Goal: Task Accomplishment & Management: Use online tool/utility

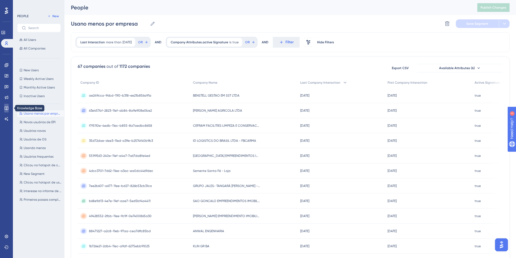
click at [6, 107] on icon at bounding box center [6, 107] width 3 height 3
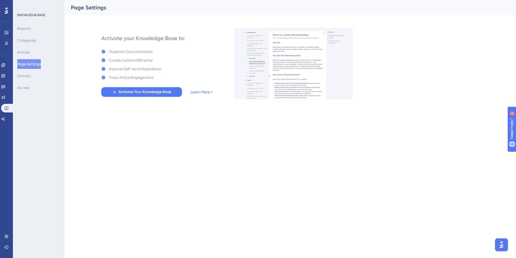
click at [142, 100] on div "Performance Users Engagement Widgets Feedback Product Updates Knowledge Base AI…" at bounding box center [289, 53] width 451 height 107
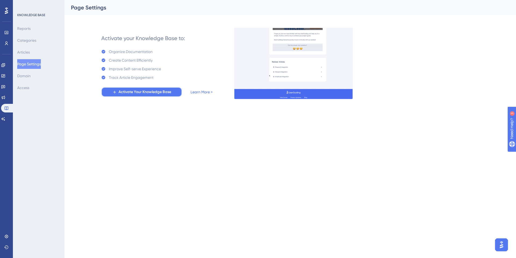
click at [145, 92] on span "Activate Your Knowledge Base" at bounding box center [144, 92] width 53 height 6
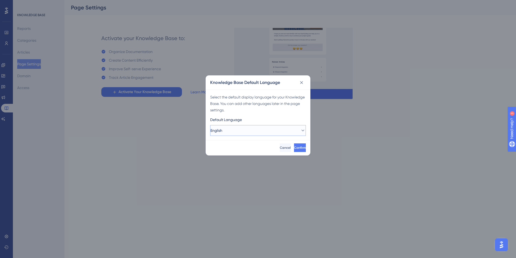
click at [234, 135] on button "English" at bounding box center [258, 130] width 96 height 11
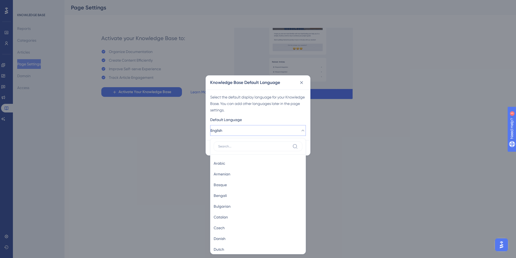
click at [234, 135] on button "English" at bounding box center [258, 130] width 96 height 11
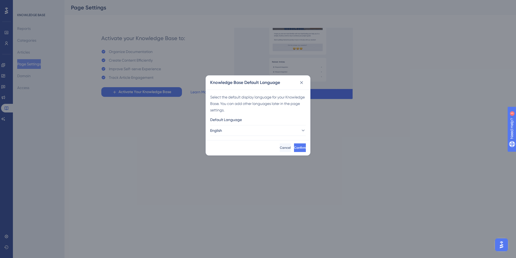
click at [306, 83] on div "Knowledge Base Default Language" at bounding box center [258, 82] width 104 height 14
click at [301, 84] on icon at bounding box center [301, 82] width 5 height 5
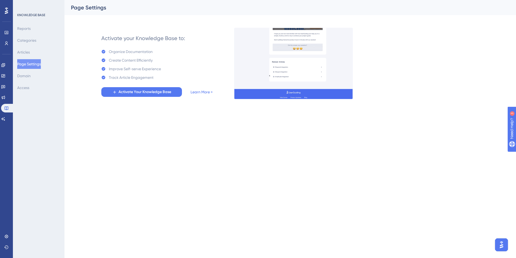
click at [42, 54] on div "Reports Categories Articles Page Settings Domain Access" at bounding box center [39, 58] width 44 height 69
drag, startPoint x: 41, startPoint y: 54, endPoint x: 30, endPoint y: 54, distance: 10.7
click at [41, 54] on div "Reports Categories Articles Page Settings Domain Access" at bounding box center [39, 58] width 44 height 69
click at [5, 98] on icon at bounding box center [3, 97] width 3 height 3
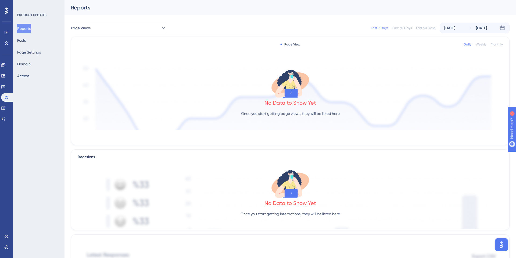
click at [38, 42] on div "Reports Posts Page Settings Domain Access" at bounding box center [39, 52] width 44 height 57
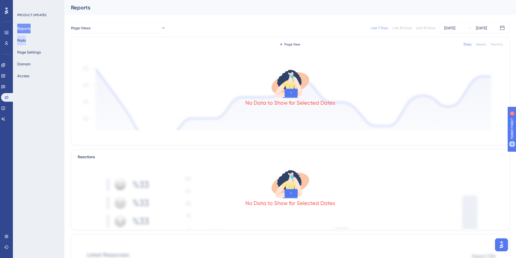
click at [26, 42] on button "Posts" at bounding box center [21, 40] width 9 height 10
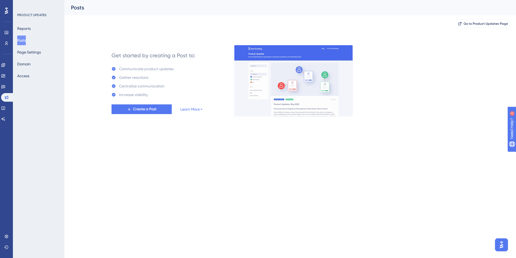
click at [156, 69] on div "Communicate product updates" at bounding box center [146, 69] width 55 height 6
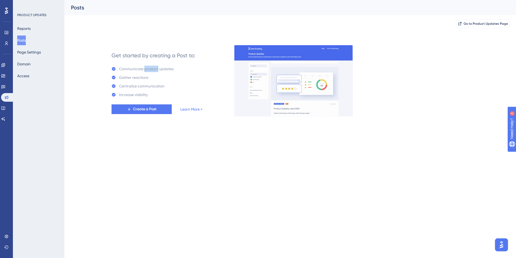
click at [156, 69] on div "Communicate product updates" at bounding box center [146, 69] width 55 height 6
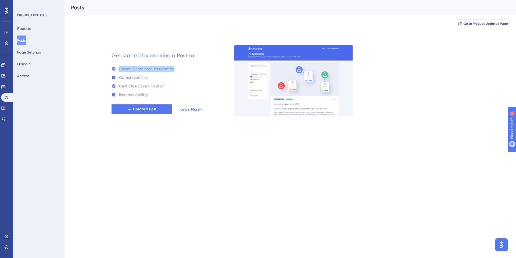
click at [156, 69] on div "Communicate product updates" at bounding box center [146, 69] width 55 height 6
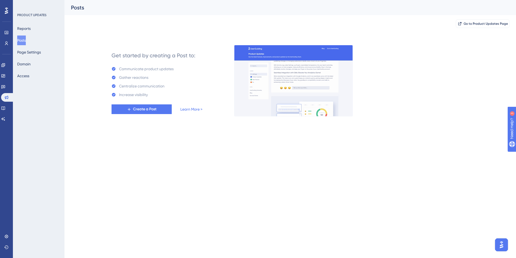
click at [139, 79] on div "Gather reactions" at bounding box center [133, 77] width 29 height 6
click at [139, 87] on div "Centralize communication" at bounding box center [141, 86] width 45 height 6
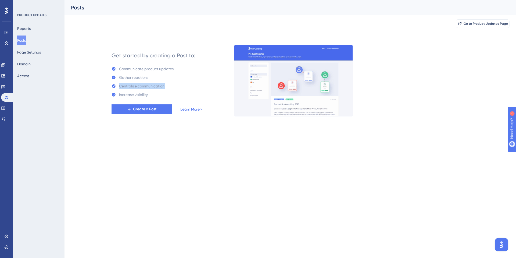
click at [139, 87] on div "Centralize communication" at bounding box center [141, 86] width 45 height 6
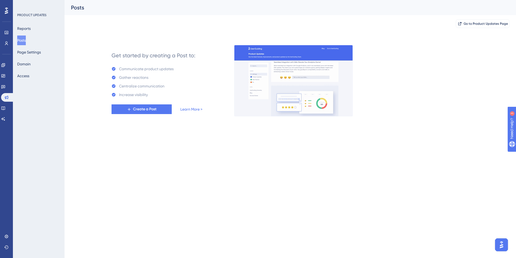
click at [139, 100] on div "Get started by creating a Post to: Communicate product updates Gather reactions…" at bounding box center [156, 80] width 91 height 67
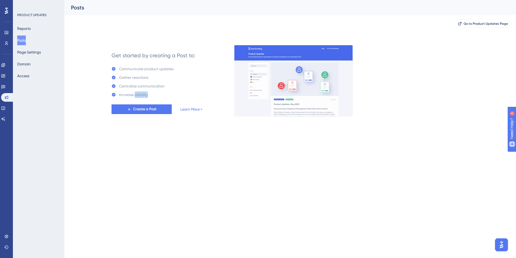
click at [139, 100] on div "Get started by creating a Post to: Communicate product updates Gather reactions…" at bounding box center [156, 80] width 91 height 67
click at [139, 95] on div "Increase visibility" at bounding box center [133, 94] width 29 height 6
click at [94, 44] on div "Get started by creating a Post to: Communicate product updates Gather reactions…" at bounding box center [290, 74] width 438 height 84
click at [5, 86] on icon at bounding box center [3, 86] width 4 height 4
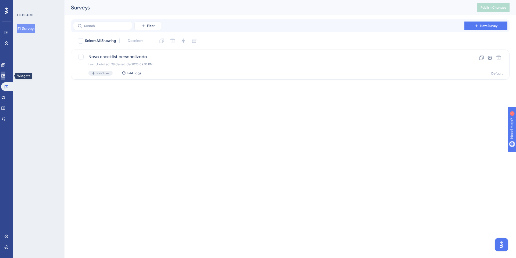
click at [5, 74] on icon at bounding box center [2, 75] width 3 height 3
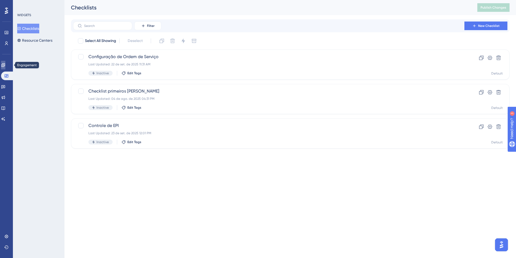
click at [5, 65] on icon at bounding box center [3, 65] width 4 height 4
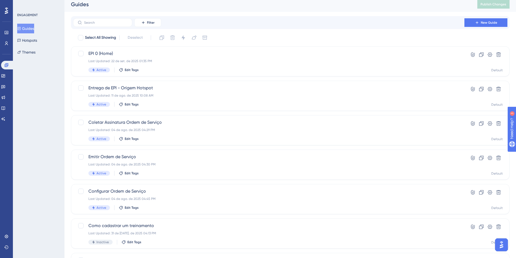
scroll to position [8, 0]
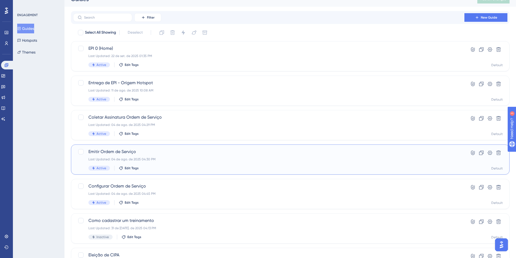
click at [126, 153] on span "Emitir Ordem de Serviço" at bounding box center [268, 151] width 360 height 6
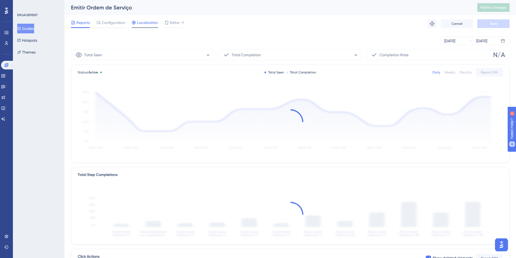
click at [142, 26] on div "Localization" at bounding box center [145, 23] width 26 height 9
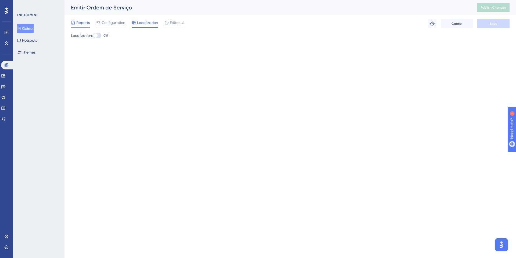
click at [81, 24] on span "Reports" at bounding box center [82, 22] width 13 height 6
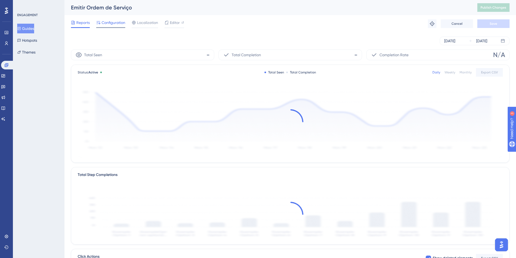
click at [104, 24] on span "Configuration" at bounding box center [114, 22] width 24 height 6
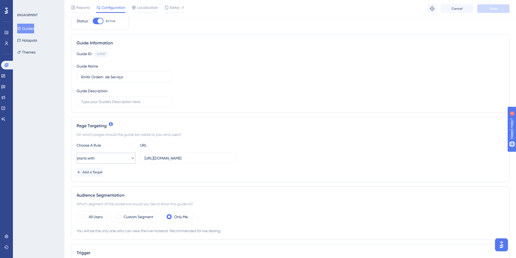
scroll to position [39, 0]
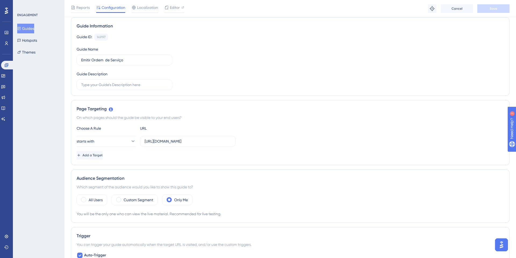
click at [28, 28] on button "Guides" at bounding box center [25, 29] width 17 height 10
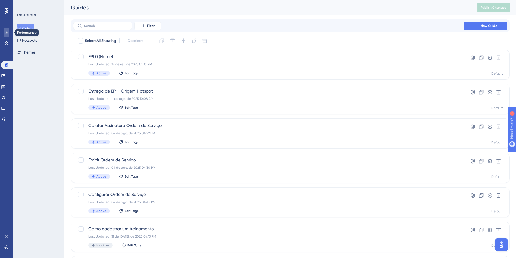
click at [6, 32] on icon at bounding box center [6, 32] width 4 height 4
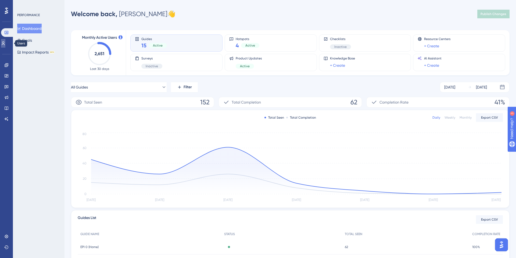
click at [4, 42] on icon at bounding box center [3, 43] width 4 height 4
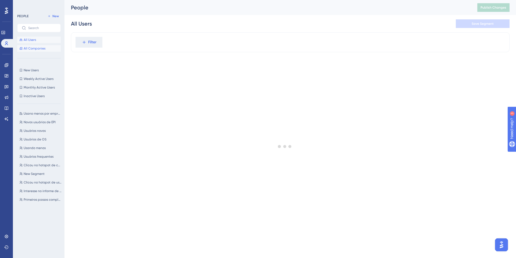
click at [45, 51] on button "All Companies" at bounding box center [39, 48] width 44 height 6
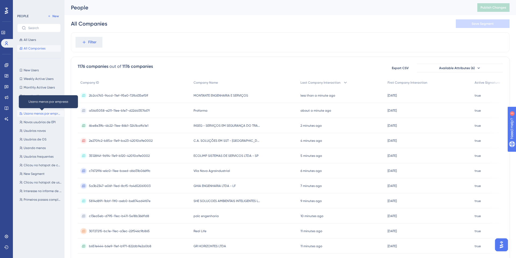
click at [35, 114] on span "Usano menos por empresa" at bounding box center [43, 113] width 38 height 4
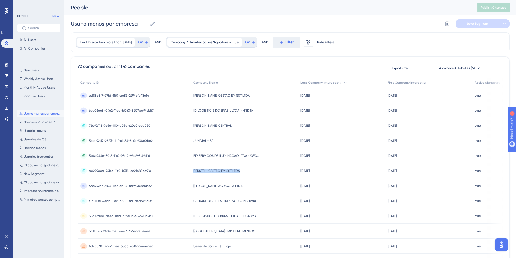
drag, startPoint x: 239, startPoint y: 172, endPoint x: 182, endPoint y: 172, distance: 57.7
click at [0, 0] on div "ae249cca-94bd-11f0-b318-ee21b856a91a ae249cca-94bd-11f0-b318-ee21b856a91a BENST…" at bounding box center [0, 0] width 0 height 0
copy div "ae249cca-94bd-11f0-b318-ee21b856a91a BENSTELL GESTAO EM SST LTDA"
click at [282, 41] on icon at bounding box center [281, 42] width 5 height 5
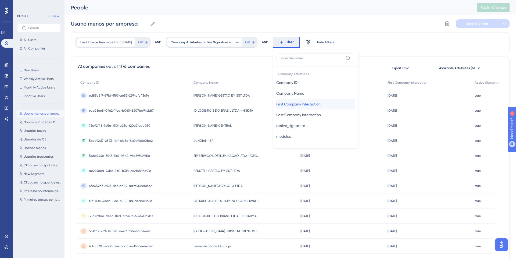
click at [295, 104] on span "First Company Interaction" at bounding box center [298, 104] width 44 height 6
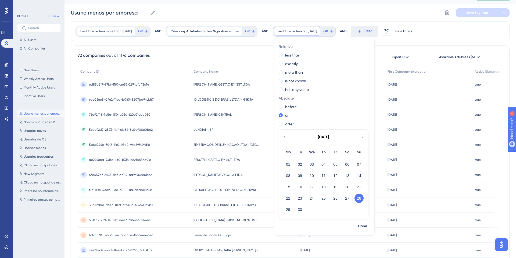
scroll to position [12, 0]
click at [406, 17] on div "Usano menos por empresa Usano menos por empresa Delete Segment Save Segment" at bounding box center [290, 11] width 438 height 17
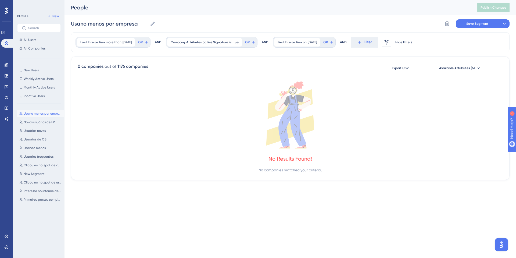
click at [388, 12] on div "People Publish Changes Usano menos por empresa Usano menos por empresa Delete S…" at bounding box center [290, 16] width 438 height 32
click at [362, 41] on icon at bounding box center [359, 42] width 5 height 5
click at [418, 27] on div "Usano menos por empresa Usano menos por empresa Delete Segment Save Segment Act…" at bounding box center [290, 23] width 438 height 17
click at [314, 40] on span "[DATE]" at bounding box center [311, 42] width 9 height 4
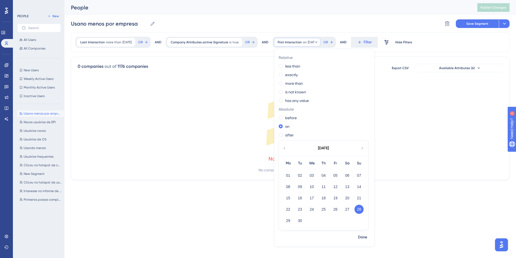
click at [318, 41] on icon at bounding box center [315, 42] width 3 height 3
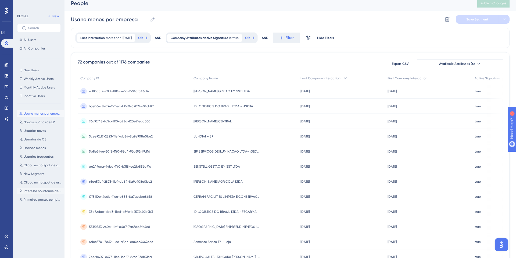
scroll to position [44, 0]
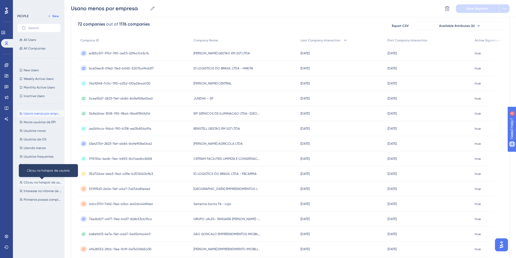
click at [40, 182] on span "Clicou no hotspot de usuário" at bounding box center [43, 182] width 38 height 4
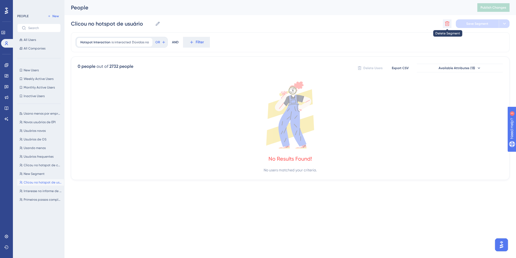
click at [446, 26] on icon at bounding box center [446, 23] width 5 height 5
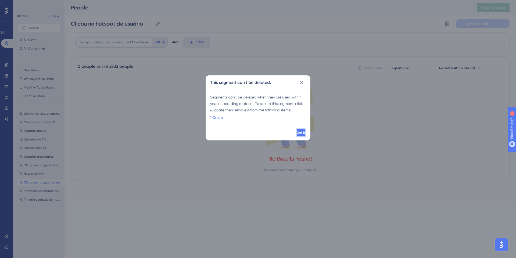
click at [300, 133] on button "Got it" at bounding box center [301, 132] width 10 height 9
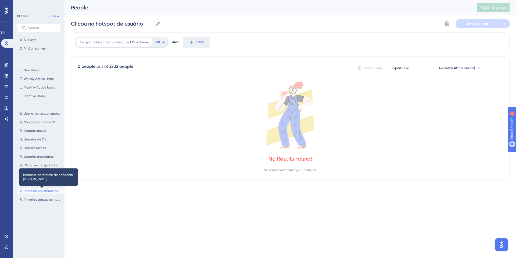
click at [45, 189] on span "Interesse no informe de condição [PERSON_NAME]" at bounding box center [43, 191] width 38 height 4
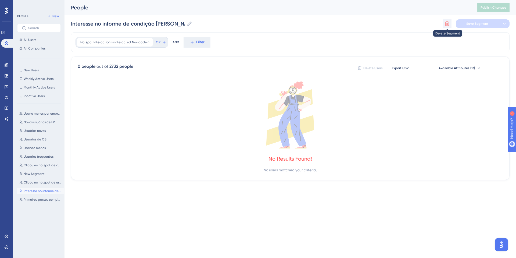
click at [447, 22] on icon at bounding box center [446, 23] width 5 height 5
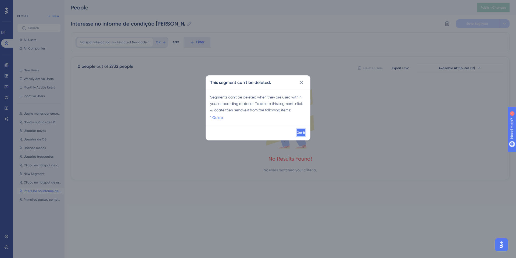
click at [297, 133] on button "Got it" at bounding box center [301, 132] width 10 height 9
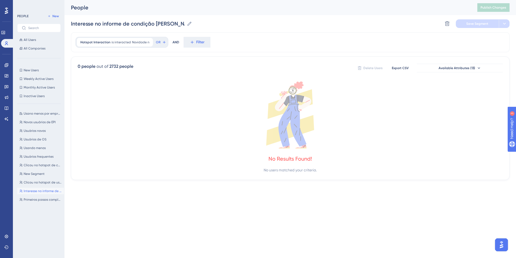
click at [39, 186] on div "Usano menos por empresa Usano menos por empresa Novos usuários de EPI Novos usu…" at bounding box center [40, 178] width 47 height 140
click at [42, 184] on span "Clicou no hotspot de usuário" at bounding box center [43, 182] width 38 height 4
click at [451, 28] on div at bounding box center [447, 23] width 9 height 9
click at [447, 25] on icon at bounding box center [446, 23] width 5 height 5
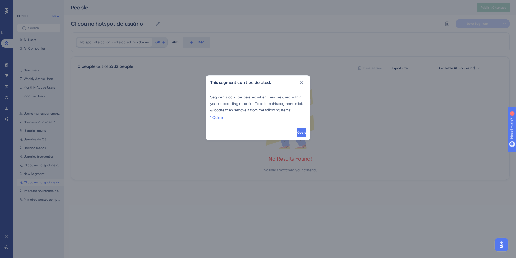
click at [229, 106] on div "Segments can’t be deleted when they are used within your onboarding material. T…" at bounding box center [258, 107] width 96 height 27
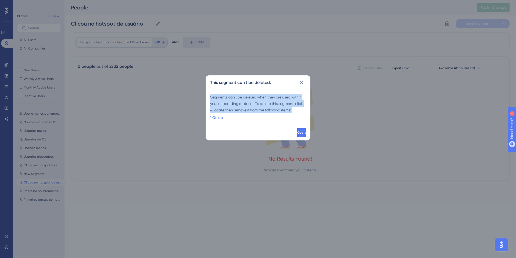
click at [229, 106] on div "Segments can’t be deleted when they are used within your onboarding material. T…" at bounding box center [258, 107] width 96 height 27
click at [302, 84] on icon at bounding box center [301, 82] width 5 height 5
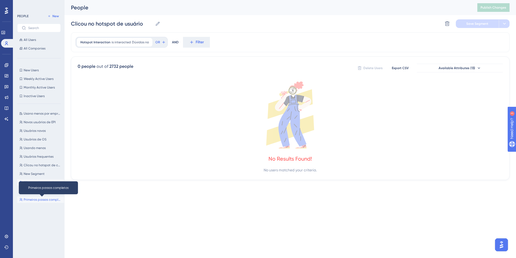
click at [40, 198] on span "Primeiros passos completos" at bounding box center [43, 199] width 38 height 4
type input "Primeiros passos completos"
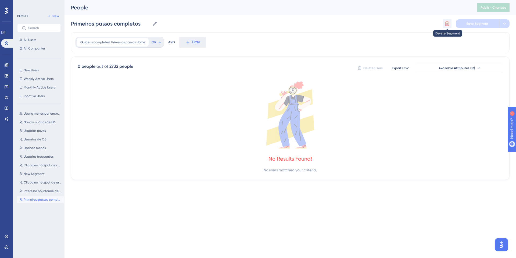
click at [446, 21] on button at bounding box center [447, 23] width 9 height 9
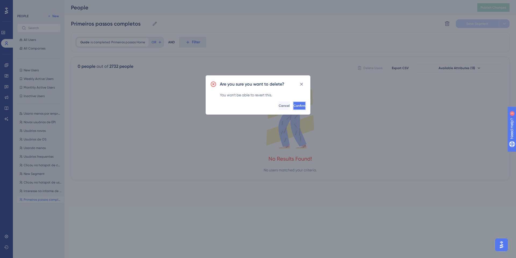
click at [300, 102] on button "Confirm" at bounding box center [299, 105] width 13 height 9
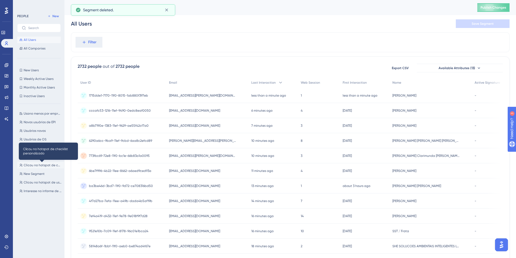
click at [44, 164] on span "Clicou no hotspot de checklist personalizado" at bounding box center [43, 165] width 38 height 4
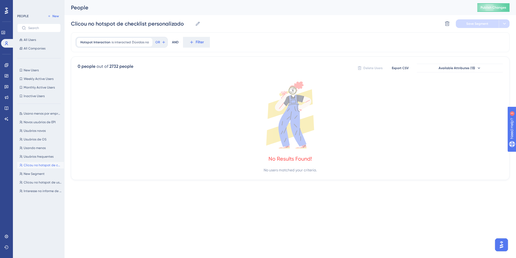
click at [453, 20] on div "Delete Segment Save Segment" at bounding box center [476, 23] width 67 height 9
click at [449, 23] on icon at bounding box center [446, 23] width 5 height 5
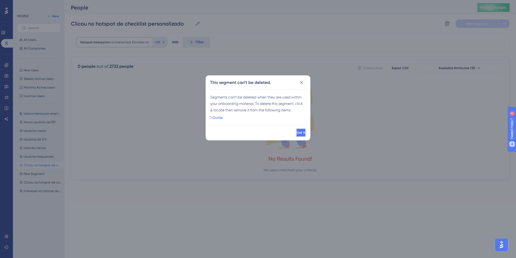
click at [302, 132] on button "Got it" at bounding box center [301, 132] width 10 height 9
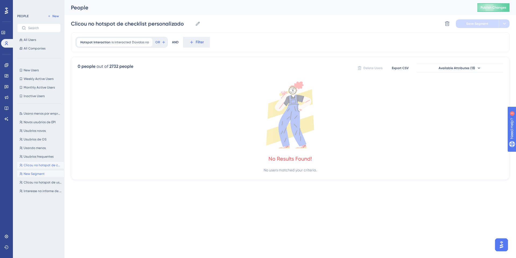
click at [43, 173] on span "New Segment" at bounding box center [34, 173] width 21 height 4
type input "New Segment"
click at [447, 19] on button at bounding box center [447, 23] width 9 height 9
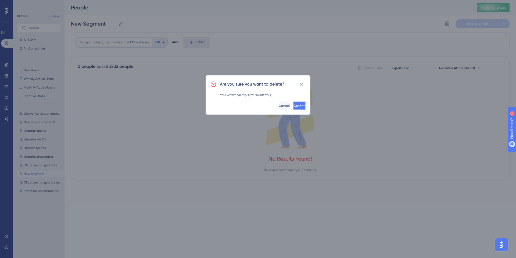
click at [296, 108] on button "Confirm" at bounding box center [299, 105] width 13 height 9
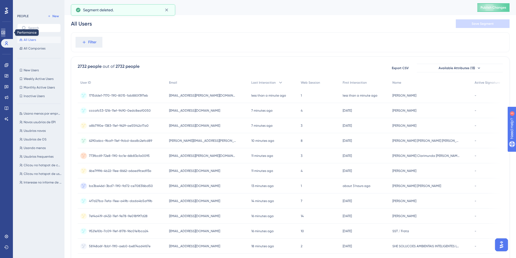
click at [5, 34] on icon at bounding box center [3, 32] width 4 height 4
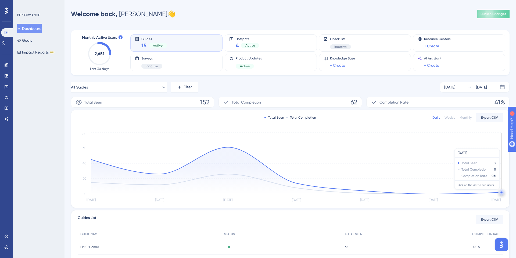
click at [498, 192] on icon at bounding box center [296, 170] width 410 height 47
click at [32, 54] on button "Impact Reports BETA" at bounding box center [35, 52] width 37 height 10
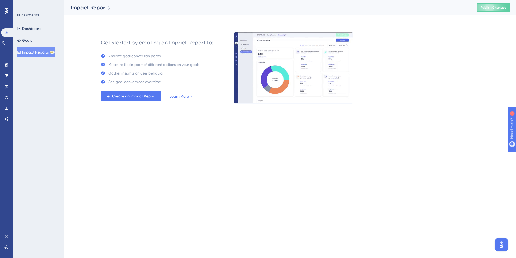
click at [143, 90] on div "Get started by creating an Impact Report to: Analyze goal conversion paths Meas…" at bounding box center [157, 67] width 113 height 67
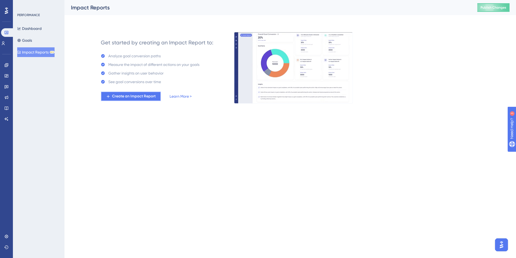
click at [136, 95] on span "Create an Impact Report" at bounding box center [134, 96] width 44 height 6
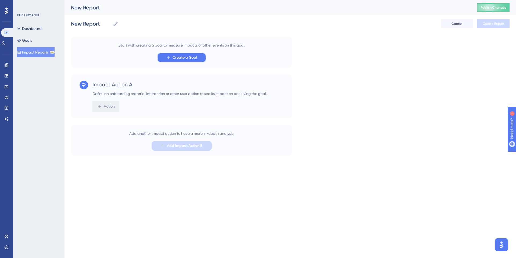
click at [173, 58] on span "Create a Goal" at bounding box center [184, 57] width 24 height 6
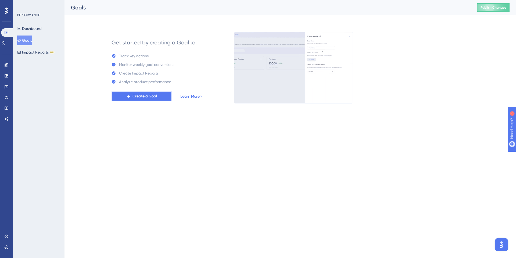
click at [164, 97] on button "Create a Goal" at bounding box center [141, 96] width 60 height 10
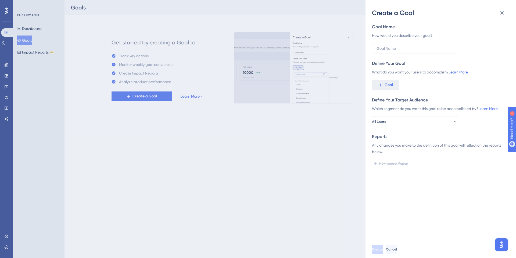
click at [388, 77] on div "Define Your Goal What do you want your users to accomplish? Learn More. Goal" at bounding box center [438, 75] width 133 height 30
click at [388, 82] on span "Goal" at bounding box center [388, 85] width 8 height 6
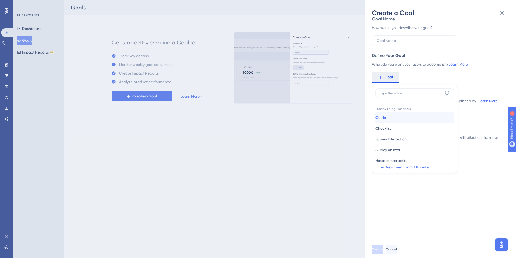
click at [393, 116] on button "Guide Guide" at bounding box center [414, 117] width 79 height 11
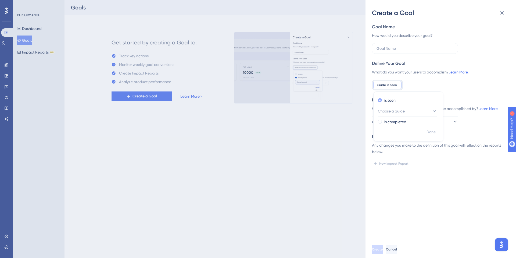
click at [393, 101] on label "is seen" at bounding box center [389, 100] width 11 height 6
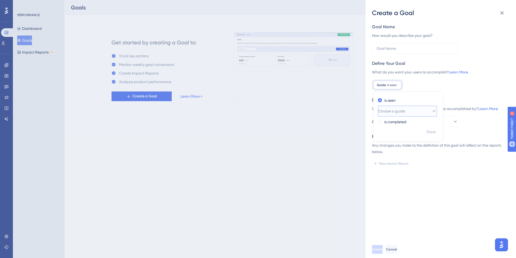
click at [393, 108] on span "Choose a guide" at bounding box center [391, 111] width 27 height 6
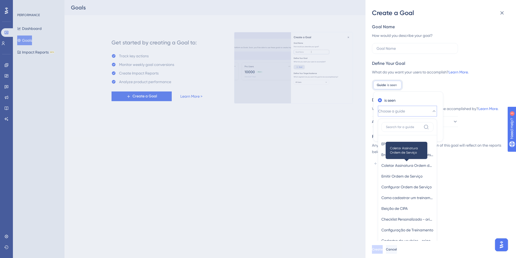
scroll to position [56, 0]
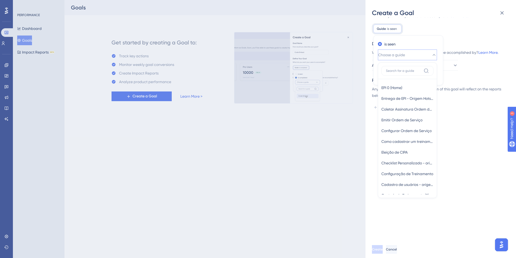
click at [410, 55] on button "Choose a guide" at bounding box center [407, 54] width 59 height 11
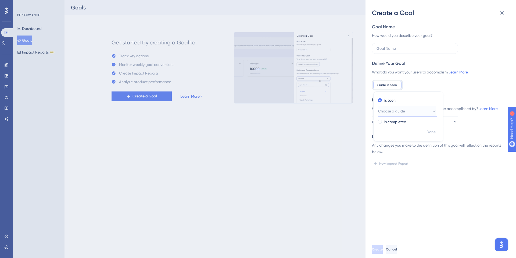
scroll to position [0, 0]
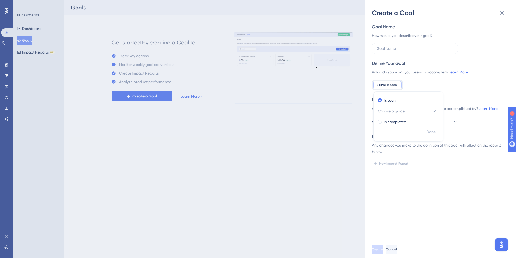
click at [483, 37] on div "How would you describe your goal?" at bounding box center [438, 35] width 133 height 6
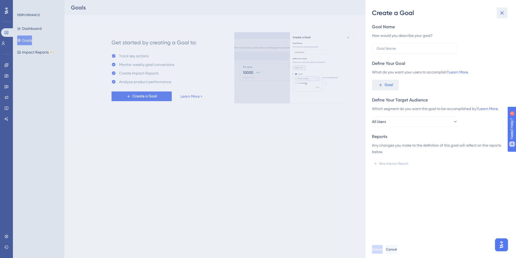
click at [505, 13] on button at bounding box center [501, 13] width 11 height 11
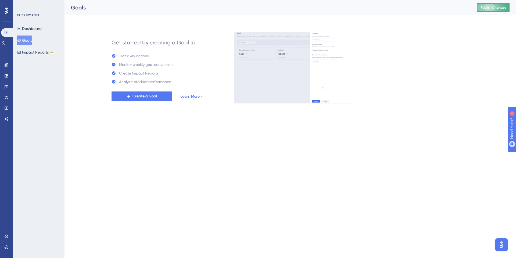
click at [498, 8] on span "Publish Changes" at bounding box center [493, 7] width 26 height 4
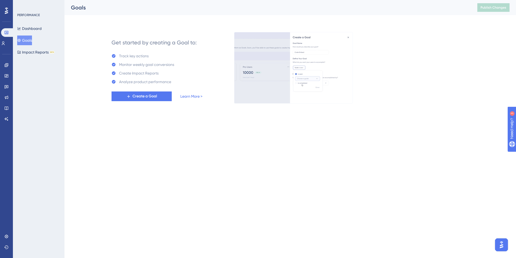
click at [148, 74] on div "Create Impact Reports" at bounding box center [138, 73] width 39 height 6
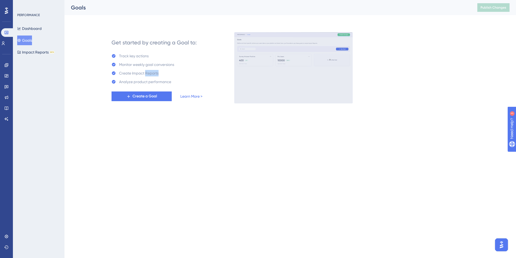
click at [148, 74] on div "Create Impact Reports" at bounding box center [138, 73] width 39 height 6
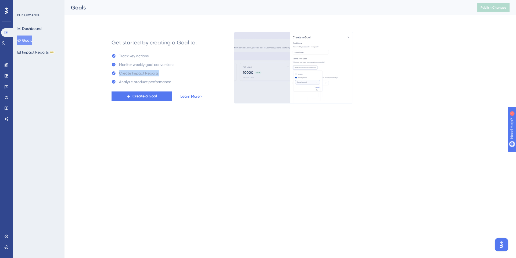
click at [148, 74] on div "Create Impact Reports" at bounding box center [138, 73] width 39 height 6
click at [236, 62] on img at bounding box center [293, 67] width 119 height 71
click at [155, 94] on span "Create a Goal" at bounding box center [144, 96] width 24 height 6
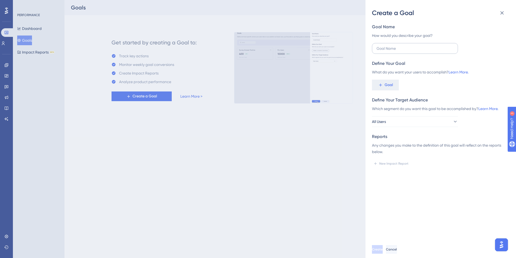
click at [394, 53] on label at bounding box center [415, 48] width 86 height 11
click at [394, 51] on input "text" at bounding box center [414, 48] width 77 height 6
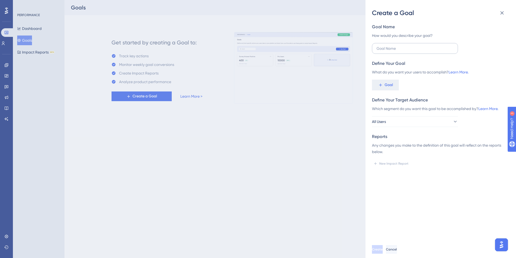
click at [394, 52] on label at bounding box center [415, 48] width 86 height 11
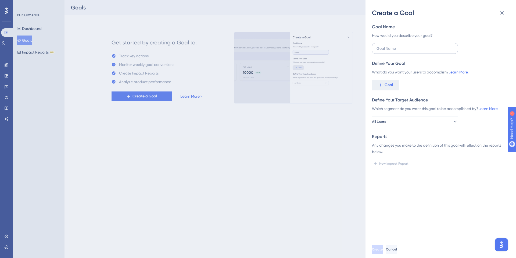
click at [394, 51] on input "text" at bounding box center [414, 48] width 77 height 6
click at [393, 52] on label at bounding box center [415, 48] width 86 height 11
click at [393, 51] on input "text" at bounding box center [414, 48] width 77 height 6
click at [498, 12] on icon at bounding box center [501, 13] width 6 height 6
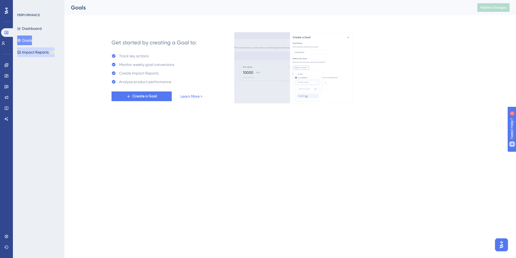
click at [32, 50] on button "Impact Reports BETA" at bounding box center [35, 52] width 37 height 10
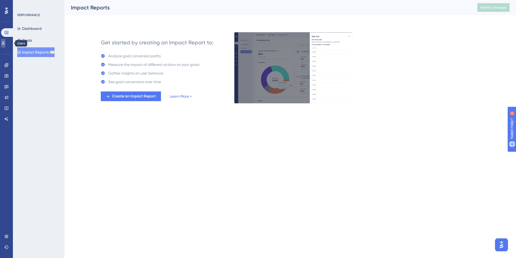
click at [5, 45] on link at bounding box center [3, 43] width 4 height 9
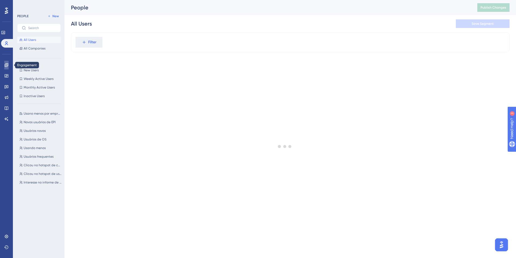
click at [5, 66] on icon at bounding box center [6, 65] width 4 height 4
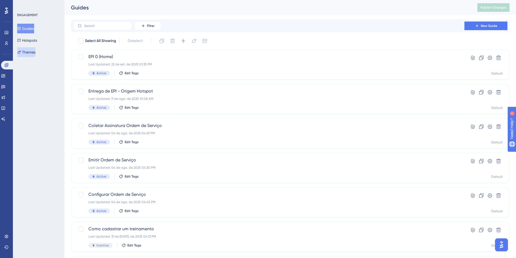
click at [35, 54] on button "Themes" at bounding box center [26, 52] width 18 height 10
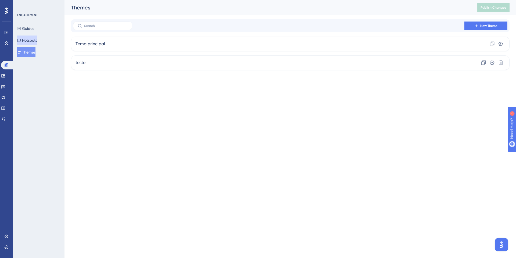
click at [34, 43] on button "Hotspots" at bounding box center [27, 40] width 20 height 10
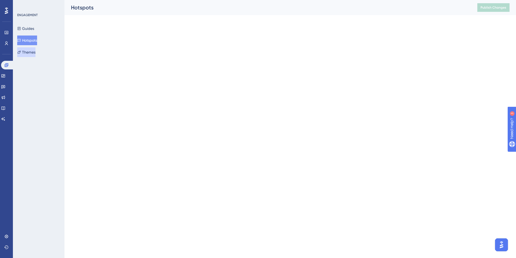
click at [33, 48] on button "Themes" at bounding box center [26, 52] width 18 height 10
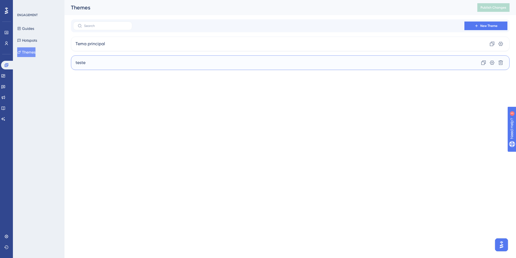
click at [99, 61] on div "teste Clone Settings Delete" at bounding box center [290, 62] width 438 height 15
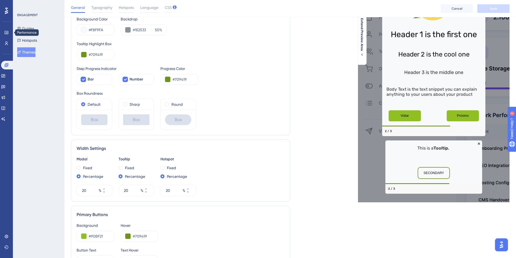
scroll to position [46, 0]
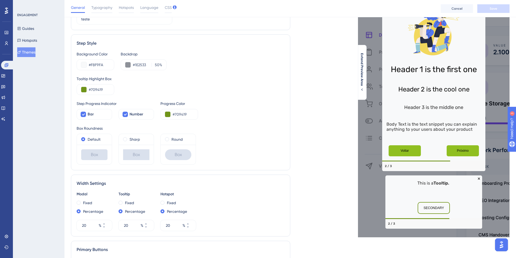
click at [29, 53] on button "Themes" at bounding box center [26, 52] width 18 height 10
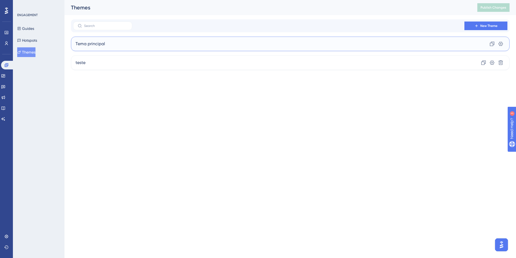
click at [89, 43] on span "Tema principal" at bounding box center [90, 44] width 30 height 6
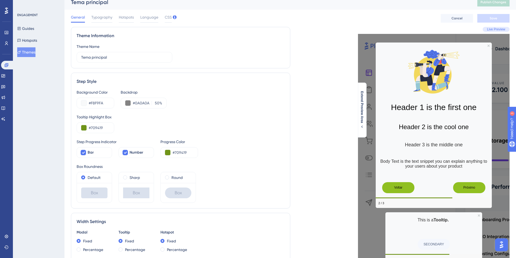
scroll to position [28, 0]
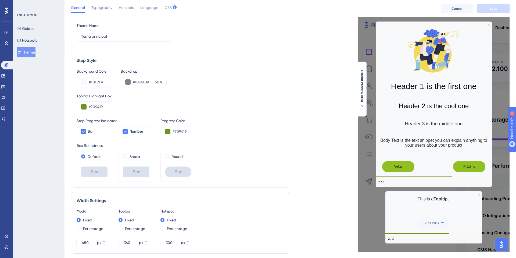
click at [24, 49] on button "Themes" at bounding box center [26, 52] width 18 height 10
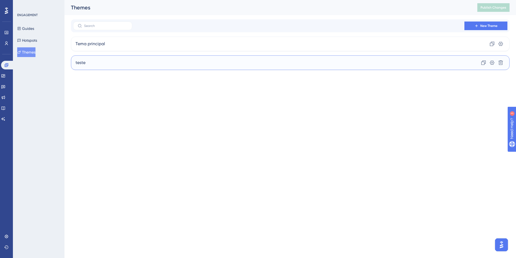
click at [126, 67] on div "teste Clone Settings Delete" at bounding box center [290, 62] width 438 height 15
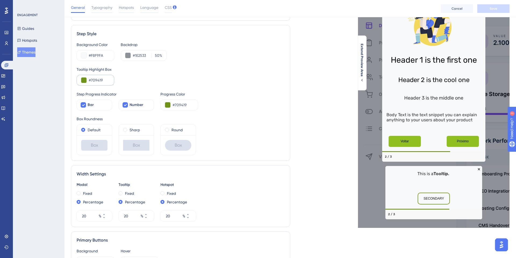
scroll to position [62, 0]
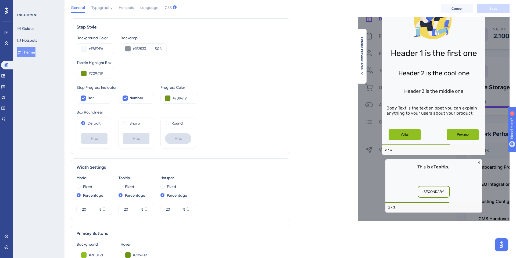
click at [27, 56] on button "Themes" at bounding box center [26, 52] width 18 height 10
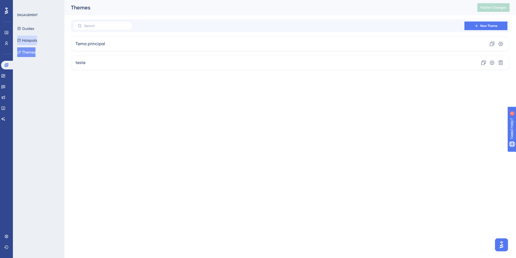
click at [34, 38] on button "Hotspots" at bounding box center [27, 40] width 20 height 10
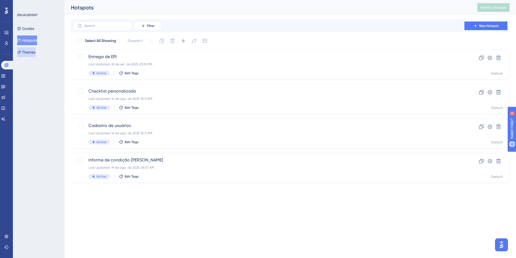
click at [32, 50] on button "Themes" at bounding box center [26, 52] width 18 height 10
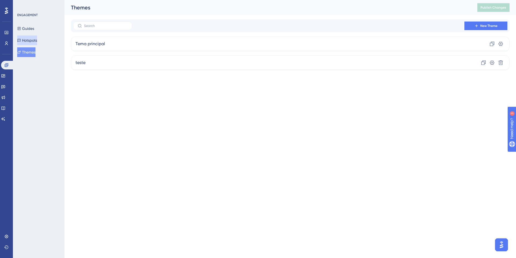
click at [35, 40] on button "Hotspots" at bounding box center [27, 40] width 20 height 10
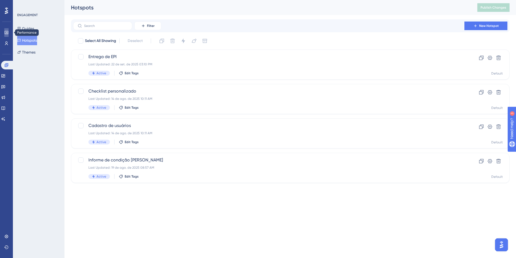
click at [9, 32] on link at bounding box center [6, 32] width 4 height 9
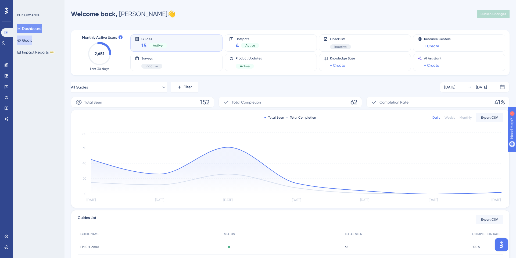
click at [30, 38] on button "Goals" at bounding box center [24, 40] width 15 height 10
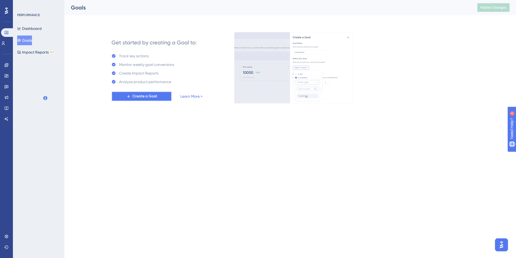
click at [151, 98] on span "Create a Goal" at bounding box center [144, 96] width 24 height 6
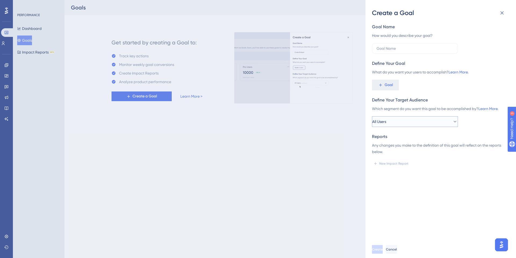
click at [396, 119] on button "All Users" at bounding box center [415, 121] width 86 height 11
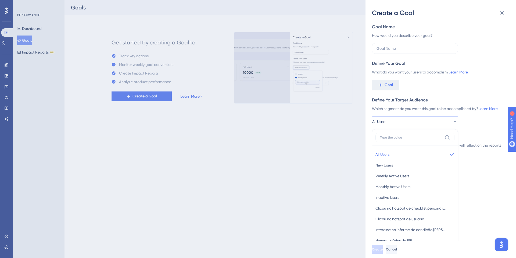
scroll to position [54, 0]
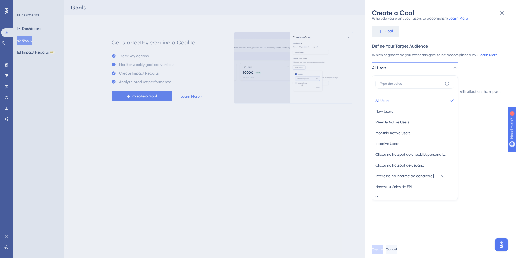
click at [399, 72] on button "All Users" at bounding box center [415, 67] width 86 height 11
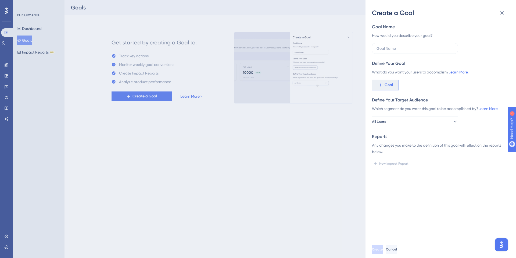
click at [388, 82] on span "Goal" at bounding box center [388, 85] width 8 height 6
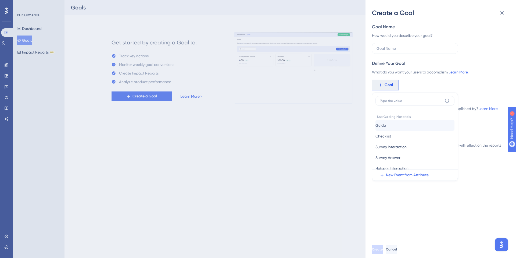
scroll to position [8, 0]
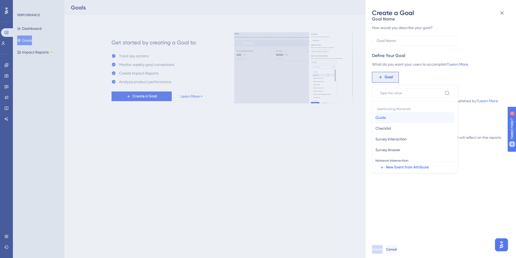
click at [394, 117] on button "Guide Guide" at bounding box center [414, 117] width 79 height 11
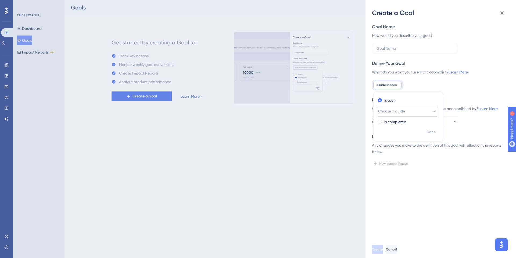
click at [391, 111] on span "Choose a guide" at bounding box center [391, 111] width 27 height 6
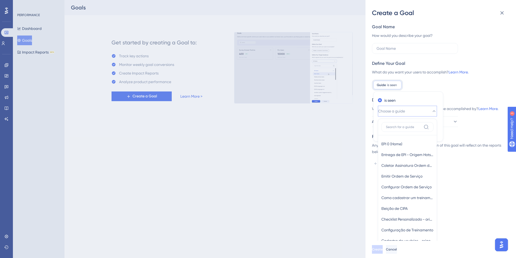
scroll to position [57, 0]
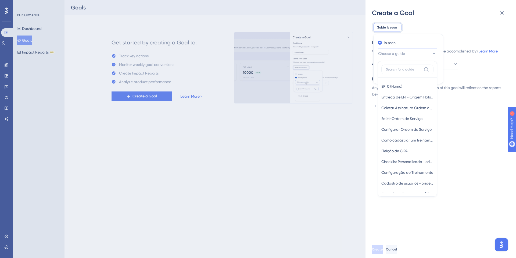
click at [423, 23] on div "Guide is seen Remove is seen Choose a guide EPI 0 (Home) EPI 0 (Home) Entrega d…" at bounding box center [438, 27] width 133 height 11
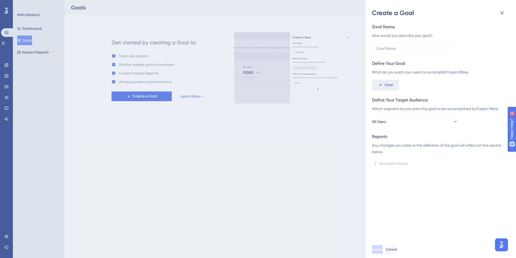
click at [393, 94] on div "Goal Name How would you describe your goal? Define Your Goal What do you want y…" at bounding box center [438, 96] width 133 height 144
click at [389, 86] on span "Goal" at bounding box center [388, 85] width 8 height 6
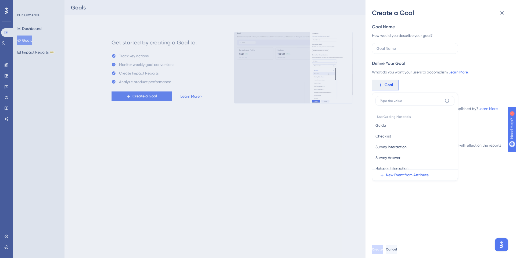
scroll to position [8, 0]
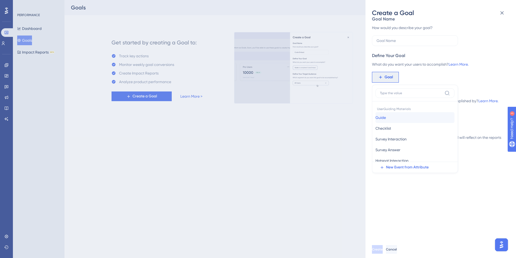
click at [390, 120] on button "Guide Guide" at bounding box center [414, 117] width 79 height 11
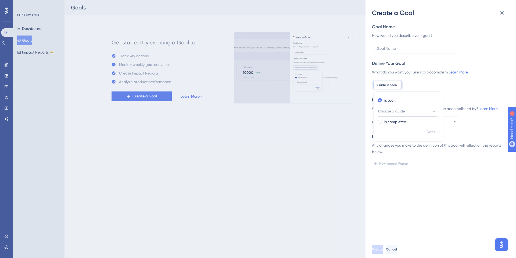
click at [401, 111] on span "Choose a guide" at bounding box center [391, 111] width 27 height 6
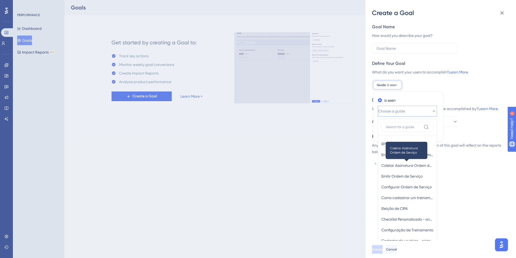
scroll to position [56, 0]
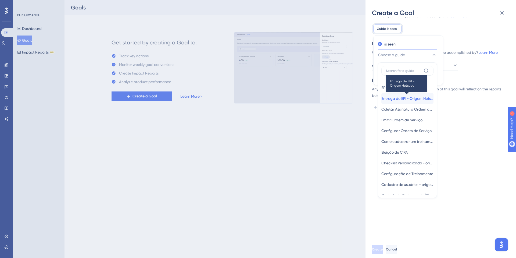
click at [407, 99] on span "Entrega de EPI - Origem Hotspot" at bounding box center [407, 98] width 52 height 6
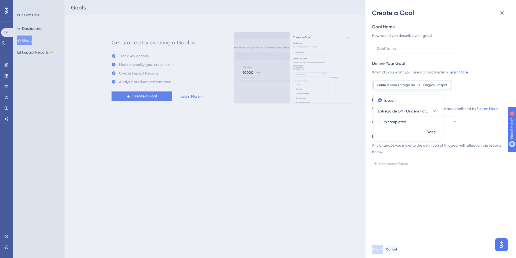
scroll to position [0, 0]
click at [390, 119] on label "is completed" at bounding box center [395, 121] width 22 height 6
click at [423, 132] on button "Done" at bounding box center [430, 132] width 15 height 10
click at [396, 125] on button "All Users" at bounding box center [415, 121] width 86 height 11
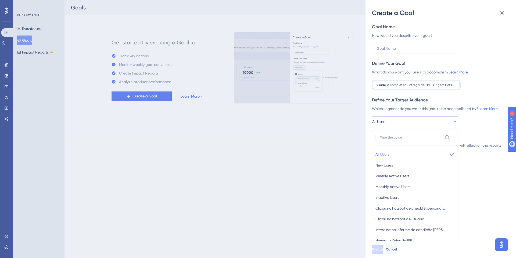
scroll to position [54, 0]
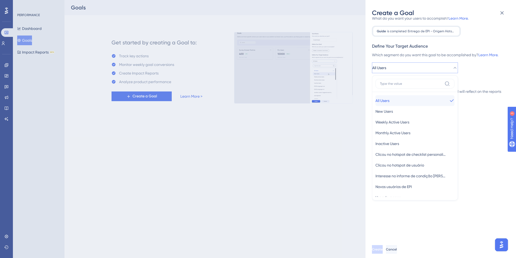
click at [404, 99] on button "All Users All Users" at bounding box center [414, 100] width 79 height 11
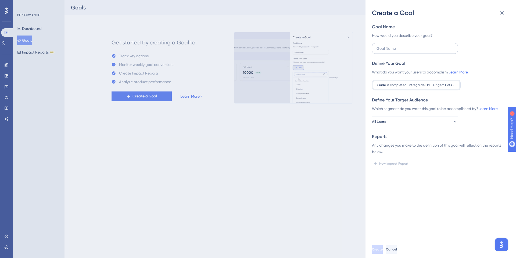
click at [399, 52] on label at bounding box center [415, 48] width 86 height 11
click at [399, 51] on input "text" at bounding box center [414, 48] width 77 height 6
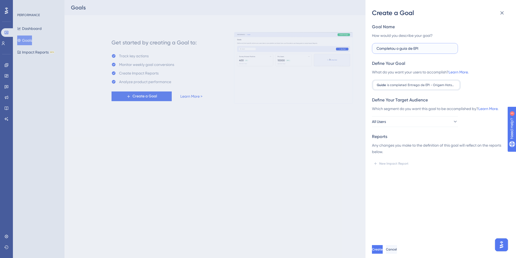
type input "Completou o guia de EPI"
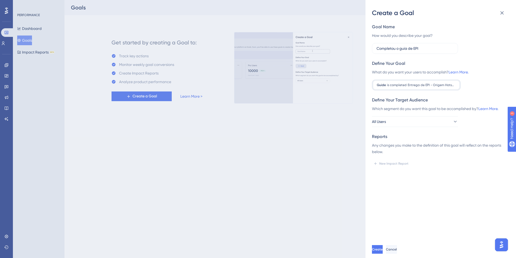
click at [442, 187] on div "Goal Name How would you describe your goal? Completou o guia de EPI Define Your…" at bounding box center [443, 128] width 142 height 223
click at [383, 248] on span "Create" at bounding box center [377, 249] width 11 height 4
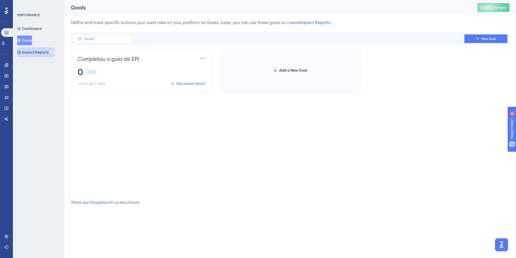
click at [40, 47] on button "Impact Reports BETA" at bounding box center [35, 52] width 37 height 10
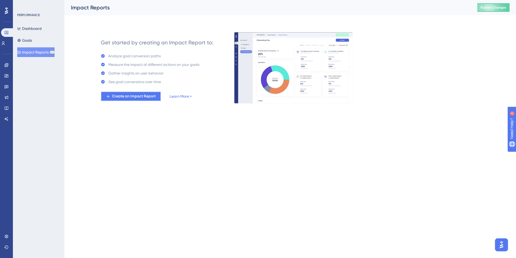
click at [129, 100] on button "Create an Impact Report" at bounding box center [131, 96] width 60 height 10
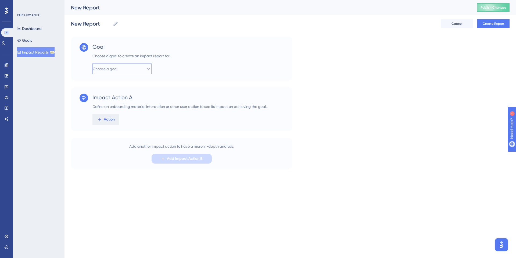
click at [115, 68] on span "Choose a goal" at bounding box center [105, 69] width 25 height 6
click at [120, 82] on span "Completou o guia de EPI" at bounding box center [117, 85] width 42 height 6
drag, startPoint x: 123, startPoint y: 104, endPoint x: 215, endPoint y: 103, distance: 92.4
click at [215, 103] on div "Define an onboarding material interaction or other user action to see its impac…" at bounding box center [179, 106] width 175 height 6
click at [212, 104] on div "Define an onboarding material interaction or other user action to see its impac…" at bounding box center [179, 106] width 175 height 6
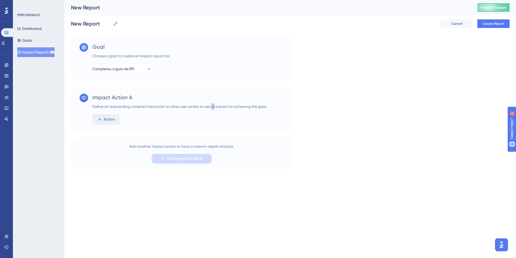
click at [212, 104] on div "Define an onboarding material interaction or other user action to see its impac…" at bounding box center [179, 106] width 175 height 6
click at [107, 118] on span "Action" at bounding box center [109, 119] width 11 height 6
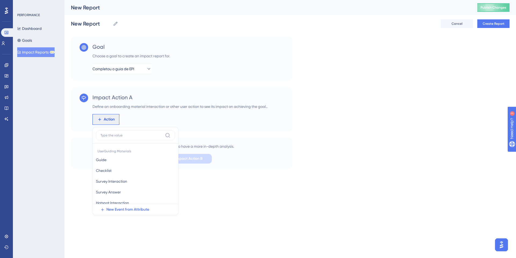
scroll to position [31, 0]
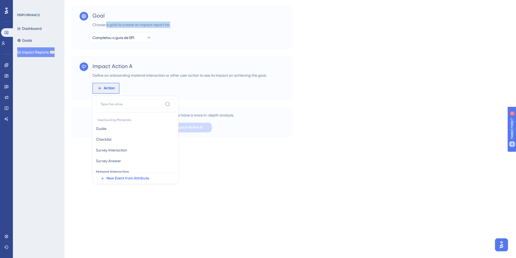
drag, startPoint x: 107, startPoint y: 26, endPoint x: 195, endPoint y: 26, distance: 88.3
click at [195, 26] on div "Goal Choose a goal to create an impact report for. Completou o guia de EPI" at bounding box center [181, 27] width 221 height 44
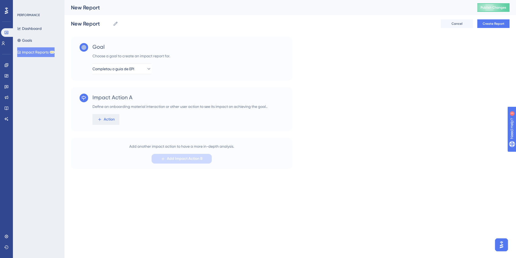
click at [121, 111] on div "Impact Action A Define an onboarding material interaction or other user action …" at bounding box center [179, 108] width 175 height 31
click at [122, 104] on div "Define an onboarding material interaction or other user action to see its impac…" at bounding box center [179, 106] width 175 height 6
click at [115, 123] on button "Action" at bounding box center [105, 119] width 27 height 11
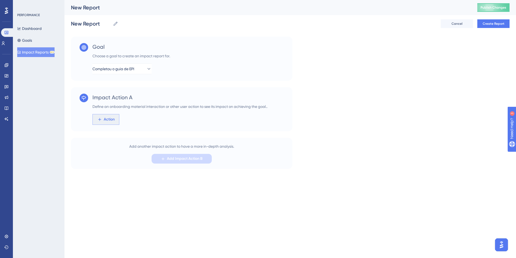
scroll to position [31, 0]
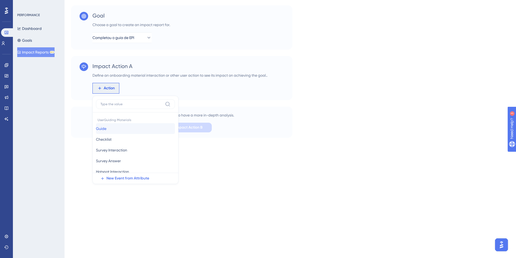
click at [112, 129] on button "Guide Guide" at bounding box center [135, 128] width 79 height 11
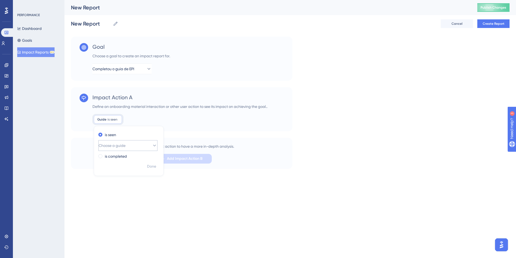
click at [116, 143] on span "Choose a guide" at bounding box center [112, 145] width 27 height 6
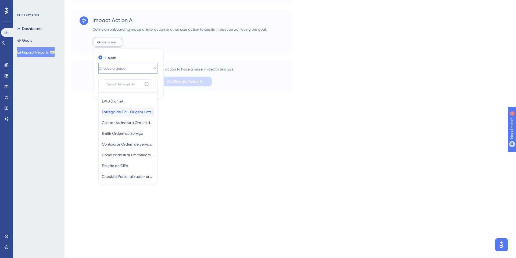
click at [131, 111] on span "Entrega de EPI - Origem Hotspot" at bounding box center [128, 111] width 52 height 6
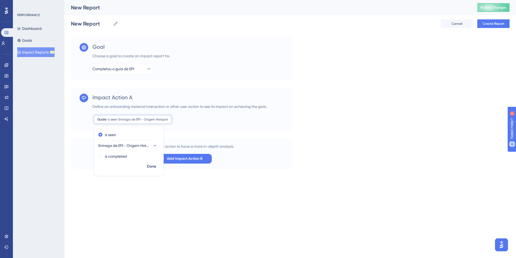
scroll to position [0, 0]
click at [121, 153] on label "is completed" at bounding box center [116, 156] width 22 height 6
click at [159, 167] on div "Done" at bounding box center [128, 168] width 69 height 14
click at [152, 166] on span "Done" at bounding box center [151, 166] width 9 height 6
click at [493, 25] on span "Create Report" at bounding box center [493, 23] width 22 height 4
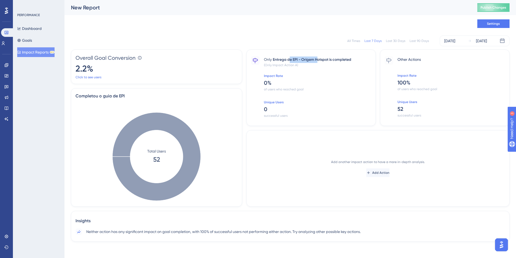
drag, startPoint x: 289, startPoint y: 60, endPoint x: 318, endPoint y: 58, distance: 29.9
click at [319, 58] on span "Entrega de EPI - Origem Hotspot is completed" at bounding box center [312, 59] width 78 height 6
click at [285, 59] on span "Entrega de EPI - Origem Hotspot is completed" at bounding box center [312, 59] width 78 height 6
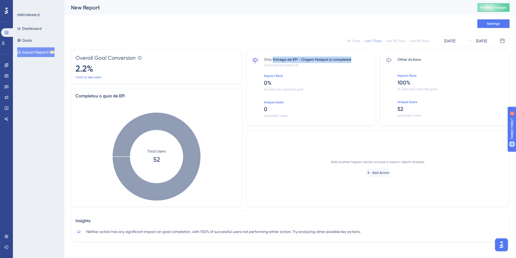
scroll to position [1, 0]
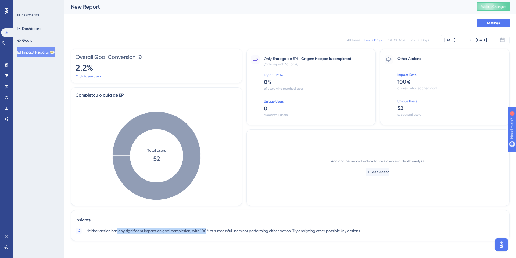
drag, startPoint x: 118, startPoint y: 230, endPoint x: 212, endPoint y: 231, distance: 93.7
click at [212, 231] on span "Neither action has any significant impact on goal completion, with 100% of succ…" at bounding box center [223, 230] width 274 height 6
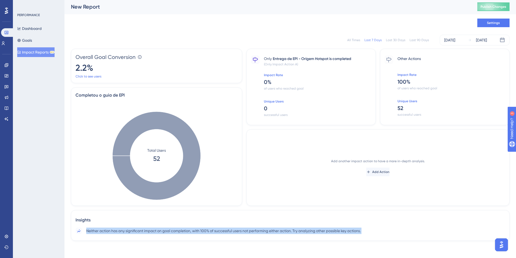
click at [212, 231] on span "Neither action has any significant impact on goal completion, with 100% of succ…" at bounding box center [223, 230] width 274 height 6
click at [306, 228] on span "Neither action has any significant impact on goal completion, with 100% of succ…" at bounding box center [223, 230] width 274 height 6
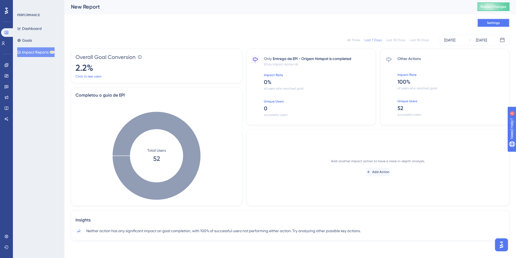
click at [482, 22] on button "Settings" at bounding box center [493, 23] width 32 height 9
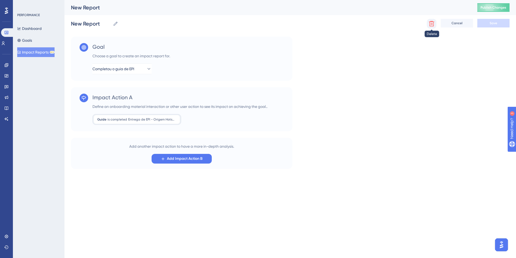
click at [436, 25] on button at bounding box center [431, 24] width 10 height 10
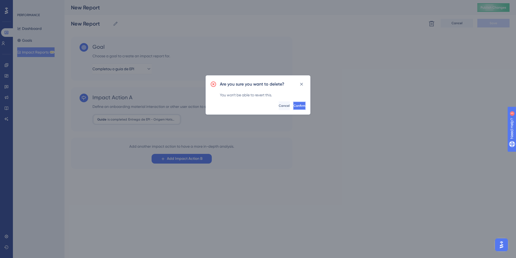
click at [303, 108] on button "Confirm" at bounding box center [299, 105] width 13 height 9
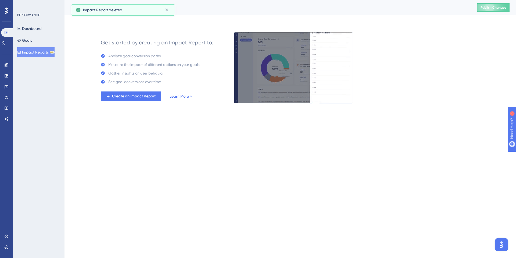
click at [183, 96] on link "Learn More >" at bounding box center [180, 96] width 22 height 6
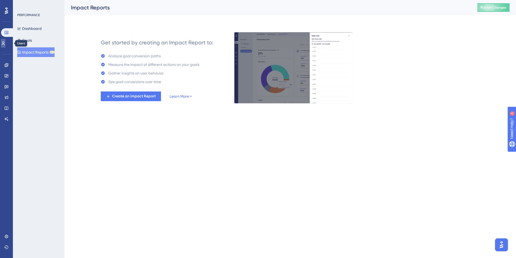
click at [5, 45] on icon at bounding box center [3, 43] width 3 height 4
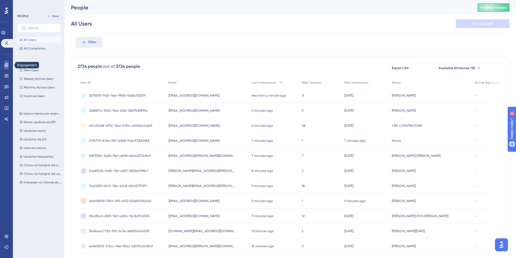
click at [6, 68] on link at bounding box center [6, 65] width 4 height 9
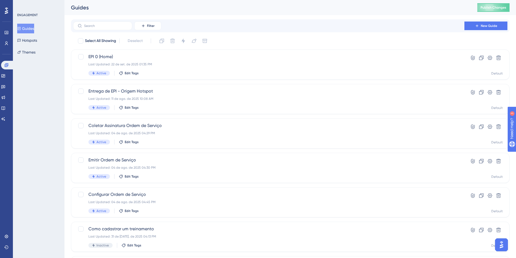
click at [156, 46] on div "Select All Showing Deselect EPI 0 (Home) Last Updated: 22 de set. de 2025 01:35…" at bounding box center [290, 213] width 438 height 352
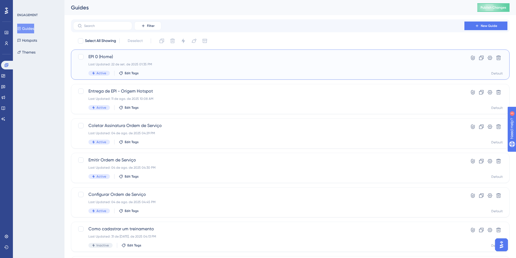
click at [153, 53] on span "EPI 0 (Home)" at bounding box center [268, 56] width 360 height 6
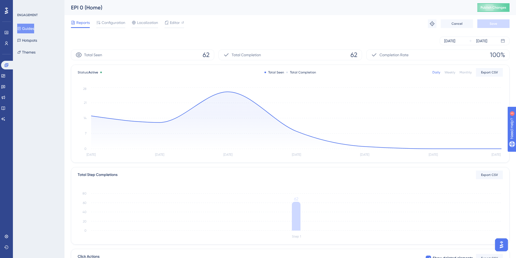
click at [12, 34] on div "Performance Users Engagement Widgets Feedback Product Updates Knowledge Base AI…" at bounding box center [6, 129] width 13 height 258
click at [8, 34] on icon at bounding box center [6, 32] width 4 height 4
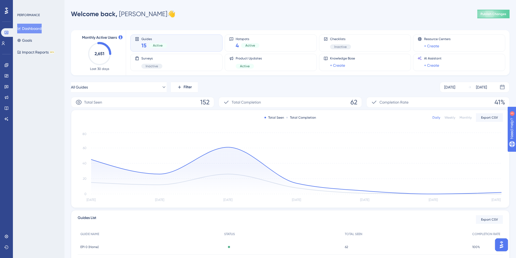
click at [42, 29] on button "Dashboard" at bounding box center [29, 29] width 24 height 10
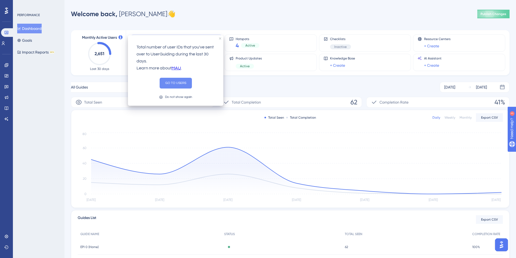
click at [177, 87] on button "GO TO USERS" at bounding box center [176, 83] width 32 height 11
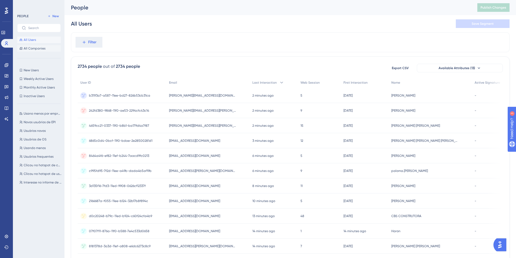
click at [32, 45] on button "All Companies" at bounding box center [39, 48] width 44 height 6
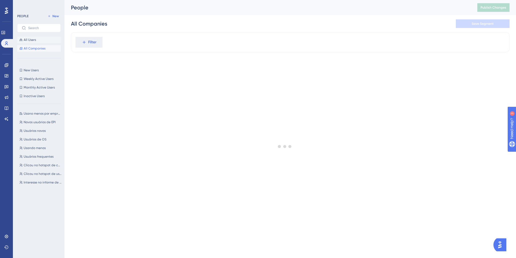
click at [37, 40] on button "All Users" at bounding box center [39, 40] width 44 height 6
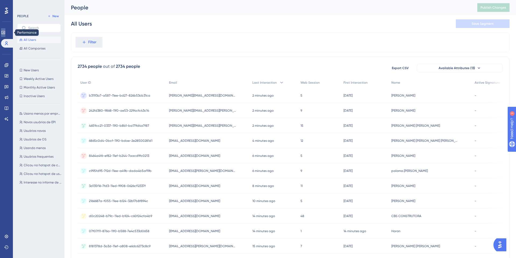
click at [3, 35] on link at bounding box center [3, 32] width 4 height 9
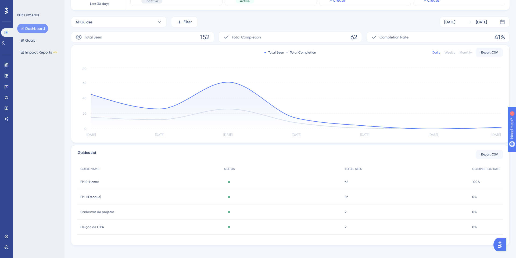
scroll to position [70, 0]
